Goal: Navigation & Orientation: Find specific page/section

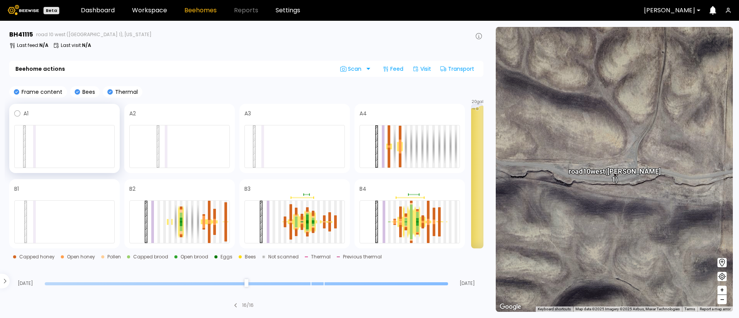
click at [61, 133] on div at bounding box center [64, 146] width 100 height 43
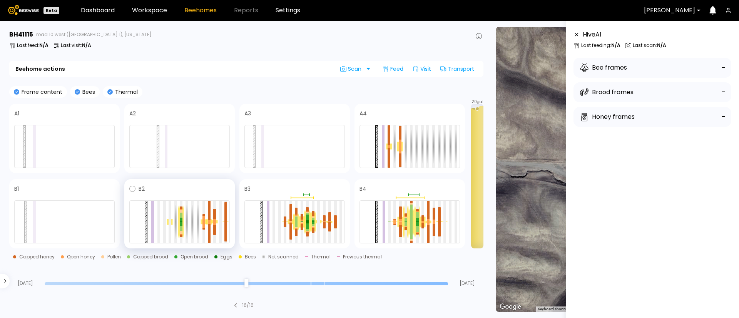
click at [183, 186] on span at bounding box center [187, 188] width 85 height 9
click at [181, 221] on div at bounding box center [181, 219] width 3 height 3
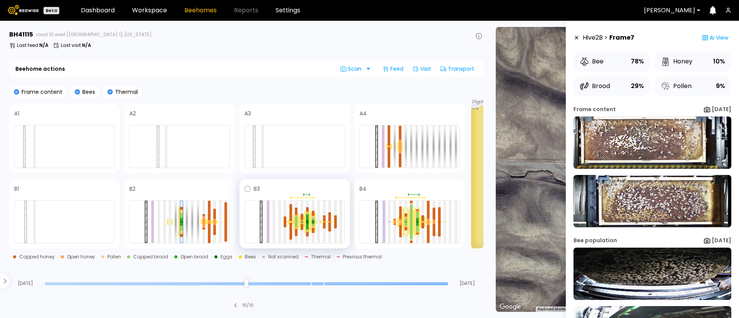
click at [278, 190] on span at bounding box center [302, 188] width 85 height 9
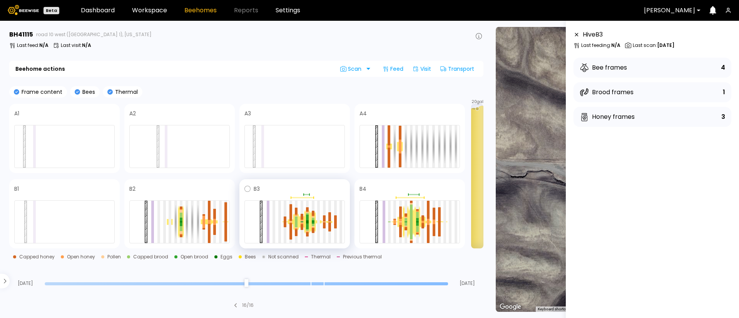
click at [278, 190] on span at bounding box center [302, 188] width 85 height 9
click at [379, 190] on span at bounding box center [418, 188] width 84 height 9
click at [400, 108] on div "A4" at bounding box center [410, 138] width 111 height 69
click at [414, 113] on span at bounding box center [418, 113] width 84 height 9
click at [280, 186] on span at bounding box center [302, 188] width 85 height 9
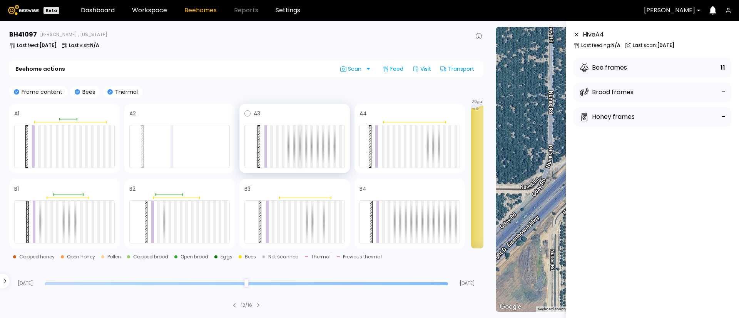
click at [299, 150] on div at bounding box center [300, 147] width 3 height 42
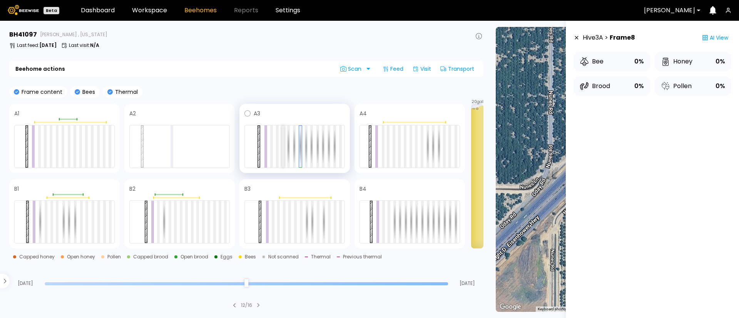
click at [283, 150] on div at bounding box center [283, 147] width 3 height 42
click at [297, 112] on span at bounding box center [302, 113] width 85 height 9
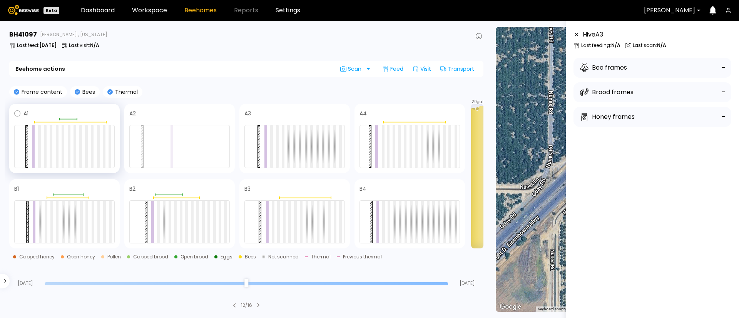
click at [102, 108] on div "A1" at bounding box center [64, 138] width 111 height 69
click at [80, 152] on div at bounding box center [80, 147] width 3 height 42
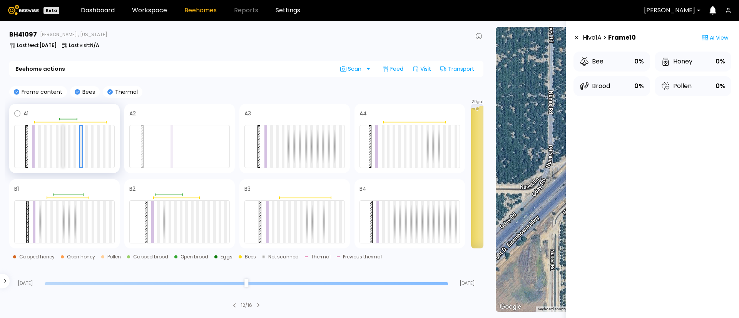
click at [64, 152] on div at bounding box center [63, 147] width 3 height 42
click at [82, 226] on div at bounding box center [81, 222] width 3 height 42
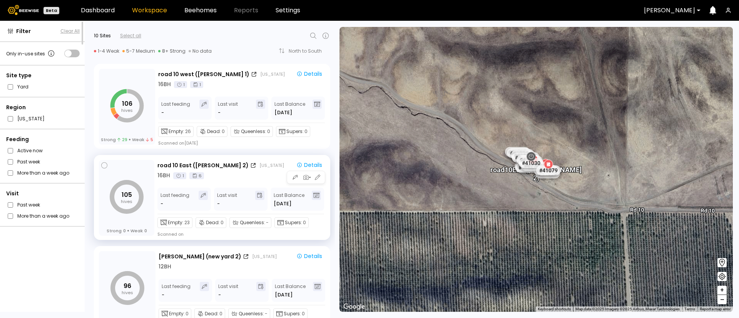
scroll to position [91, 0]
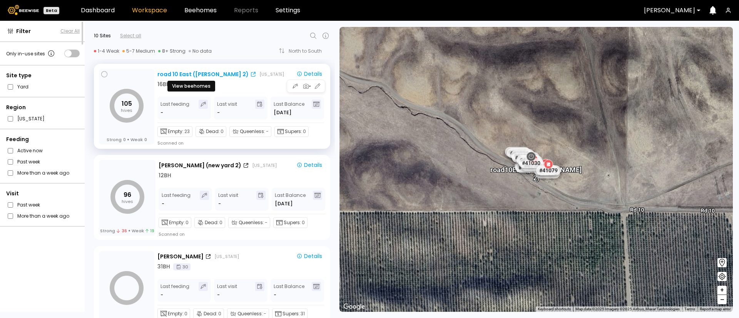
click at [172, 76] on div "road 10 East ([PERSON_NAME] 2)" at bounding box center [202, 74] width 91 height 8
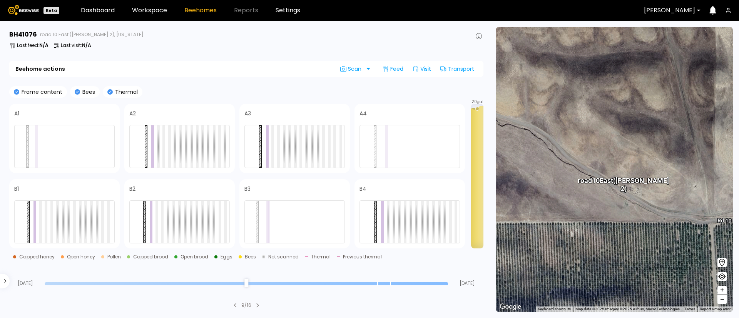
click at [104, 84] on section "BH 41076 road 10 East ([PERSON_NAME] 2), [US_STATE] Last feed : N/A Last visit …" at bounding box center [247, 170] width 485 height 298
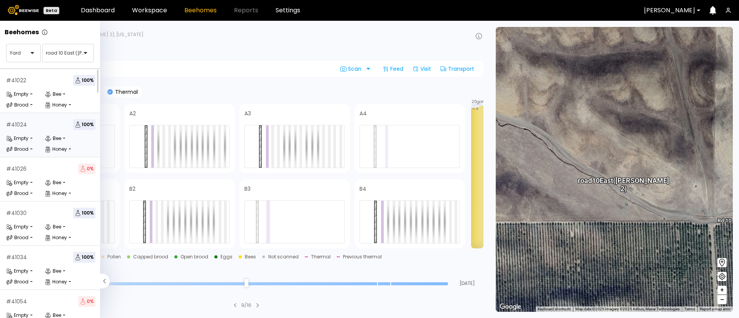
click at [40, 126] on div "# 41024 100 %" at bounding box center [50, 124] width 89 height 11
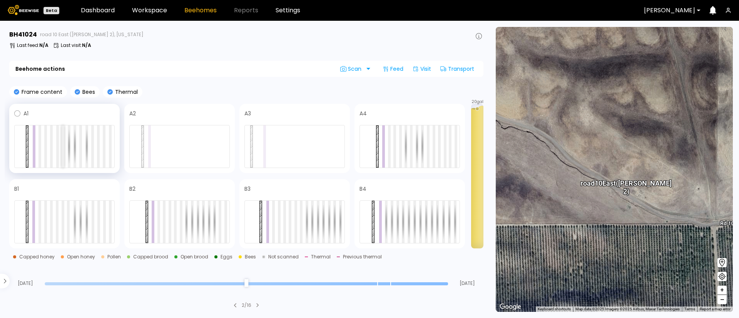
click at [63, 152] on div at bounding box center [63, 147] width 3 height 42
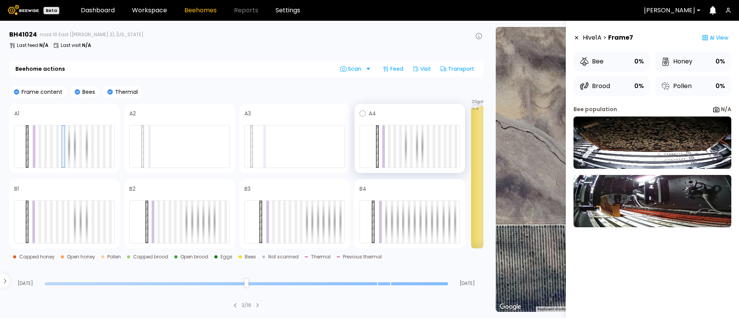
drag, startPoint x: 393, startPoint y: 117, endPoint x: 388, endPoint y: 111, distance: 7.8
click at [388, 111] on span at bounding box center [418, 113] width 84 height 9
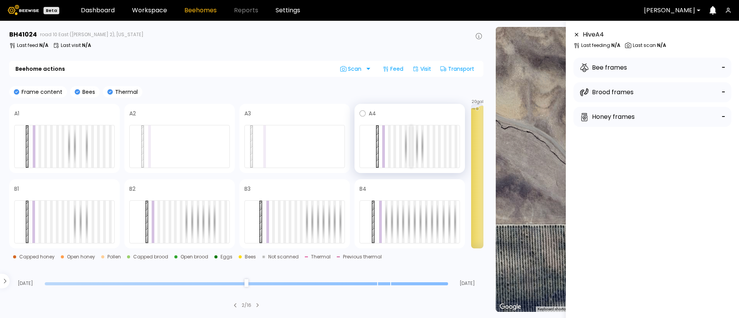
click at [412, 156] on div at bounding box center [411, 147] width 3 height 42
